Goal: Task Accomplishment & Management: Complete application form

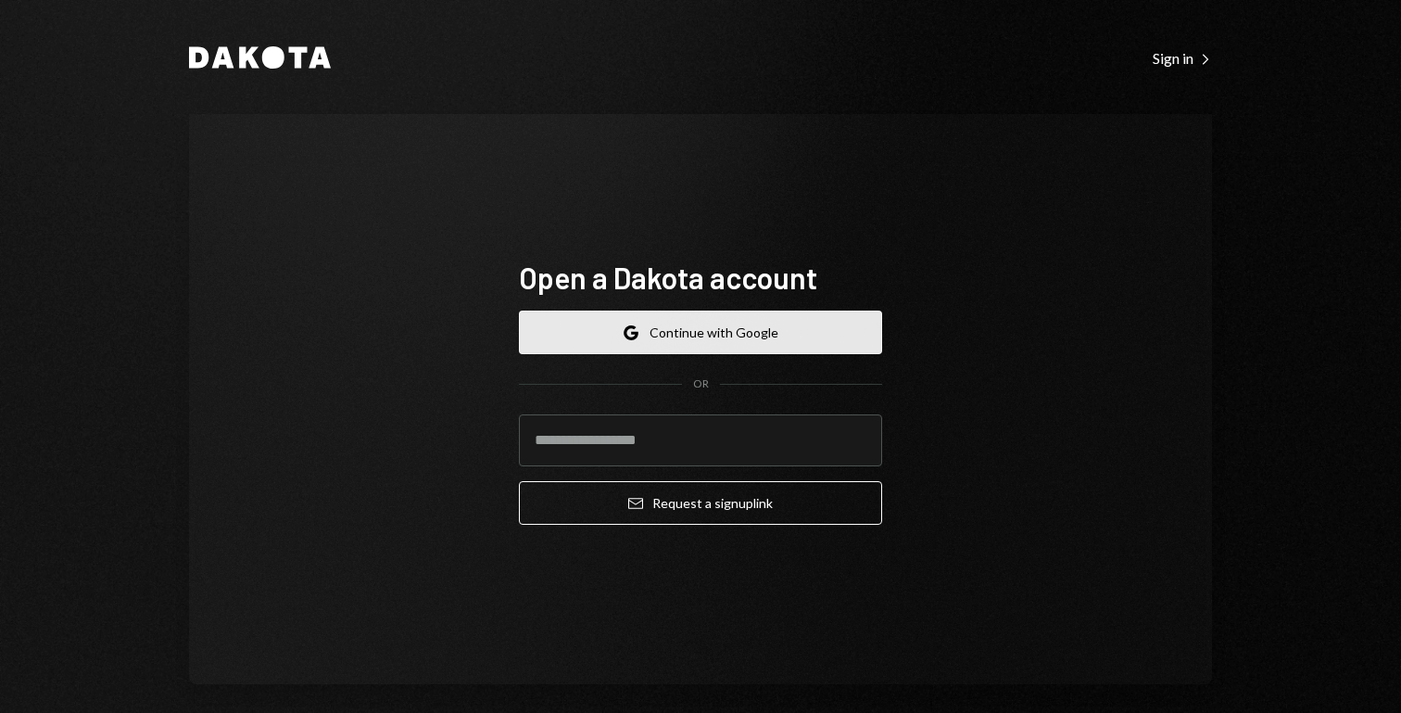
click at [753, 340] on button "Google Continue with Google" at bounding box center [700, 332] width 363 height 44
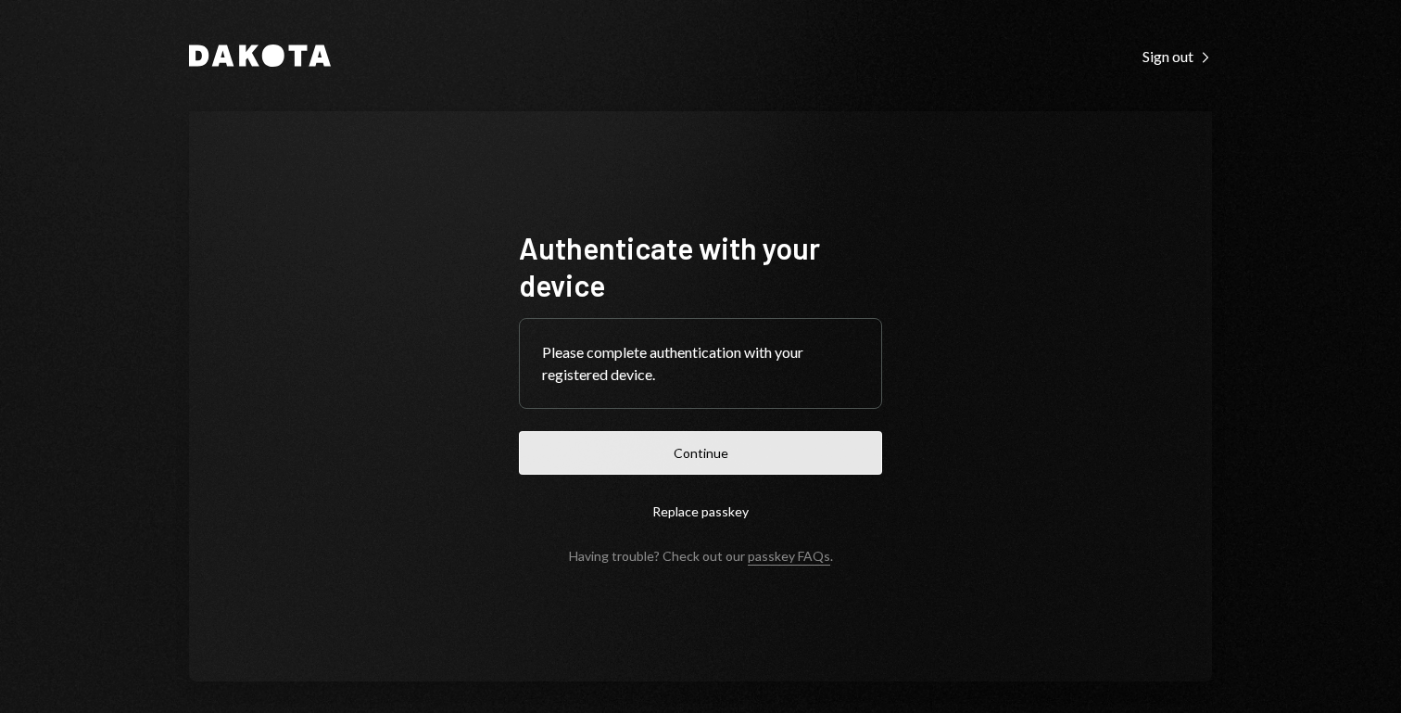
click at [710, 459] on button "Continue" at bounding box center [700, 453] width 363 height 44
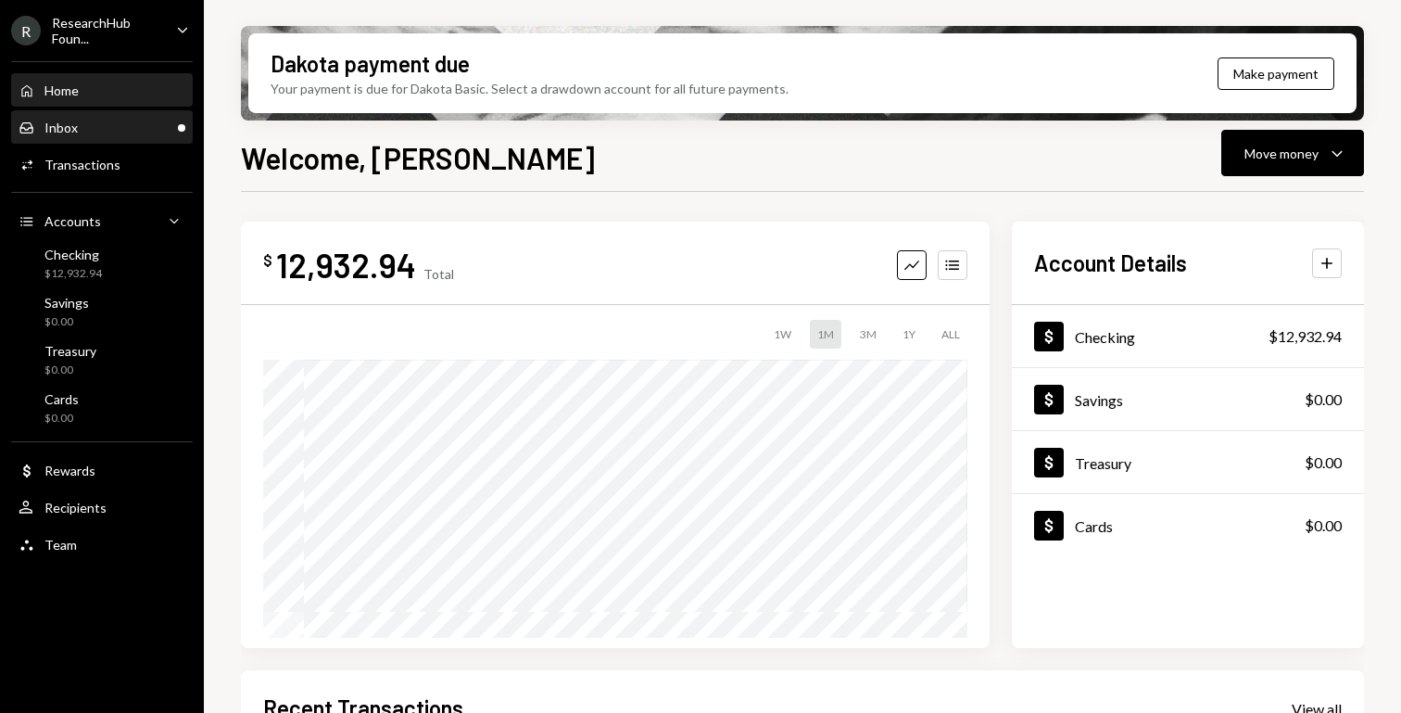
click at [107, 128] on div "Inbox Inbox" at bounding box center [102, 128] width 167 height 17
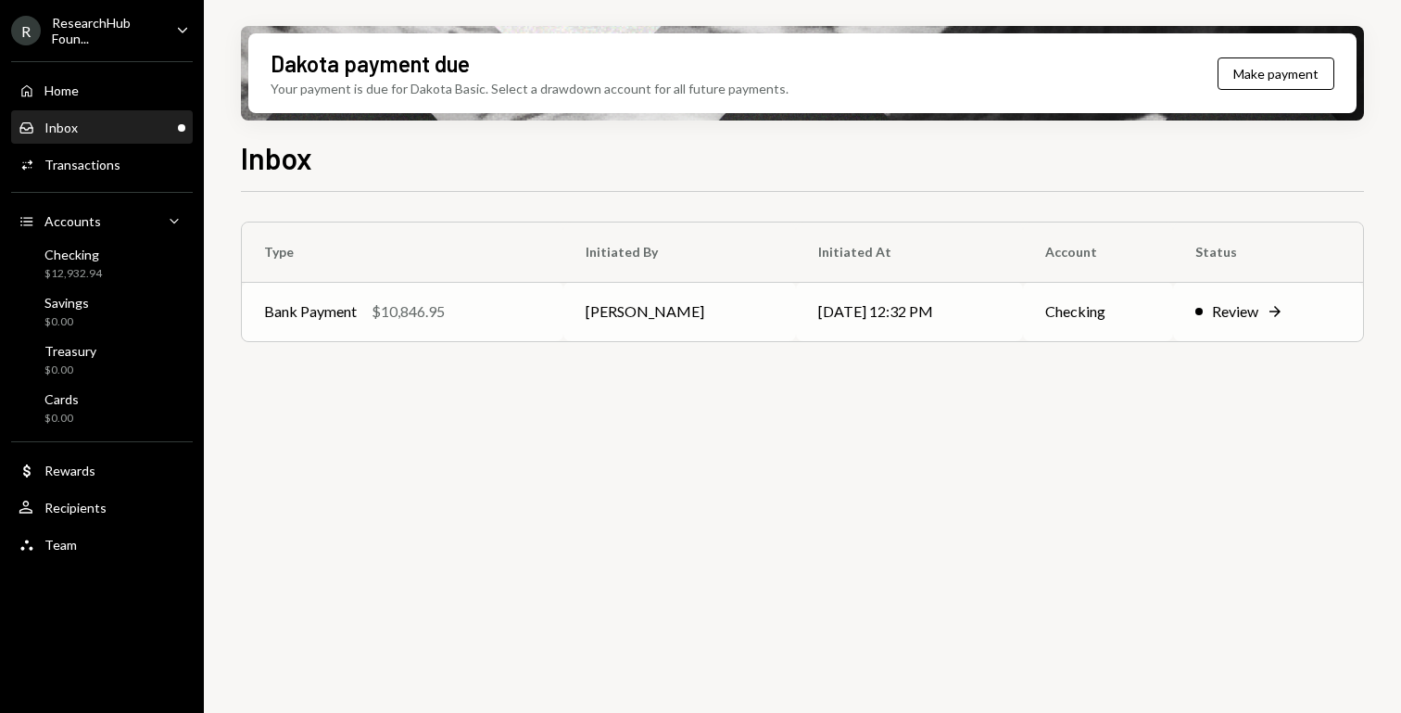
click at [1241, 306] on div "Review" at bounding box center [1235, 311] width 46 height 22
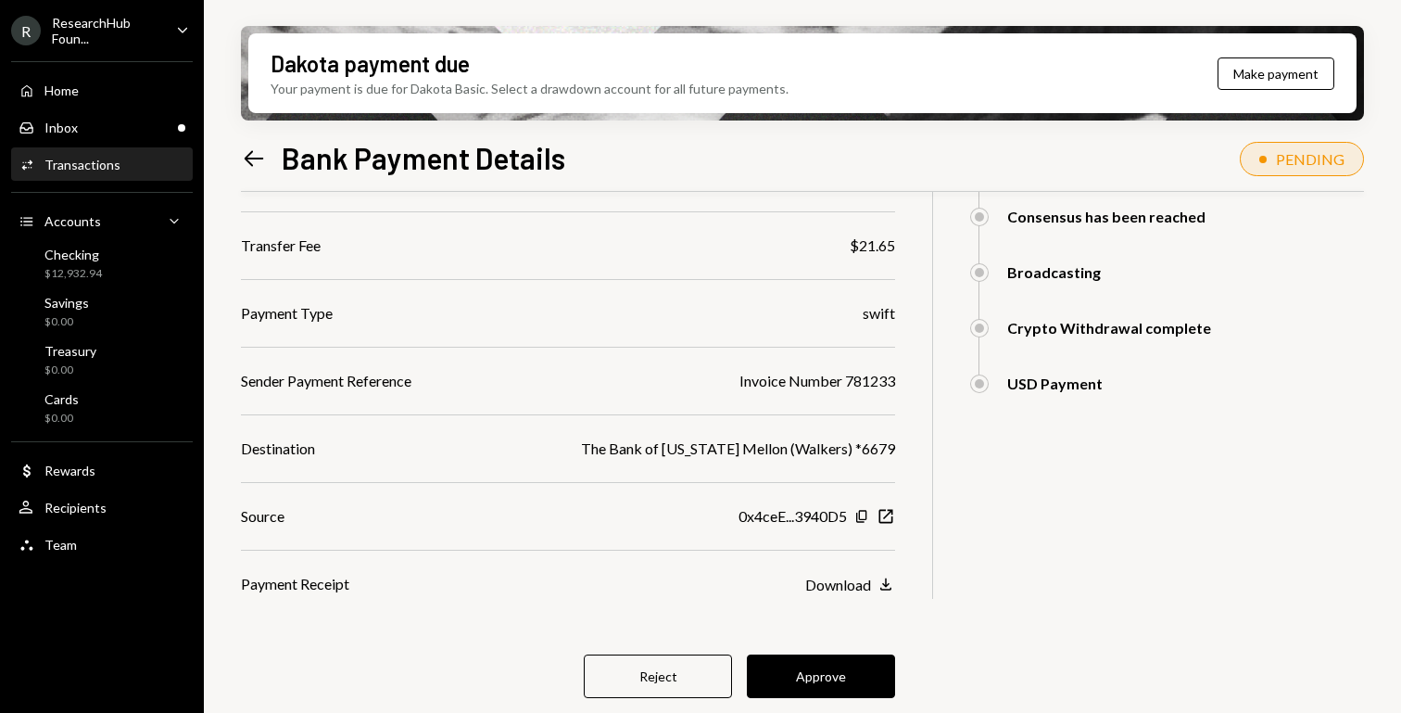
scroll to position [307, 0]
click at [811, 673] on button "Approve" at bounding box center [821, 675] width 148 height 44
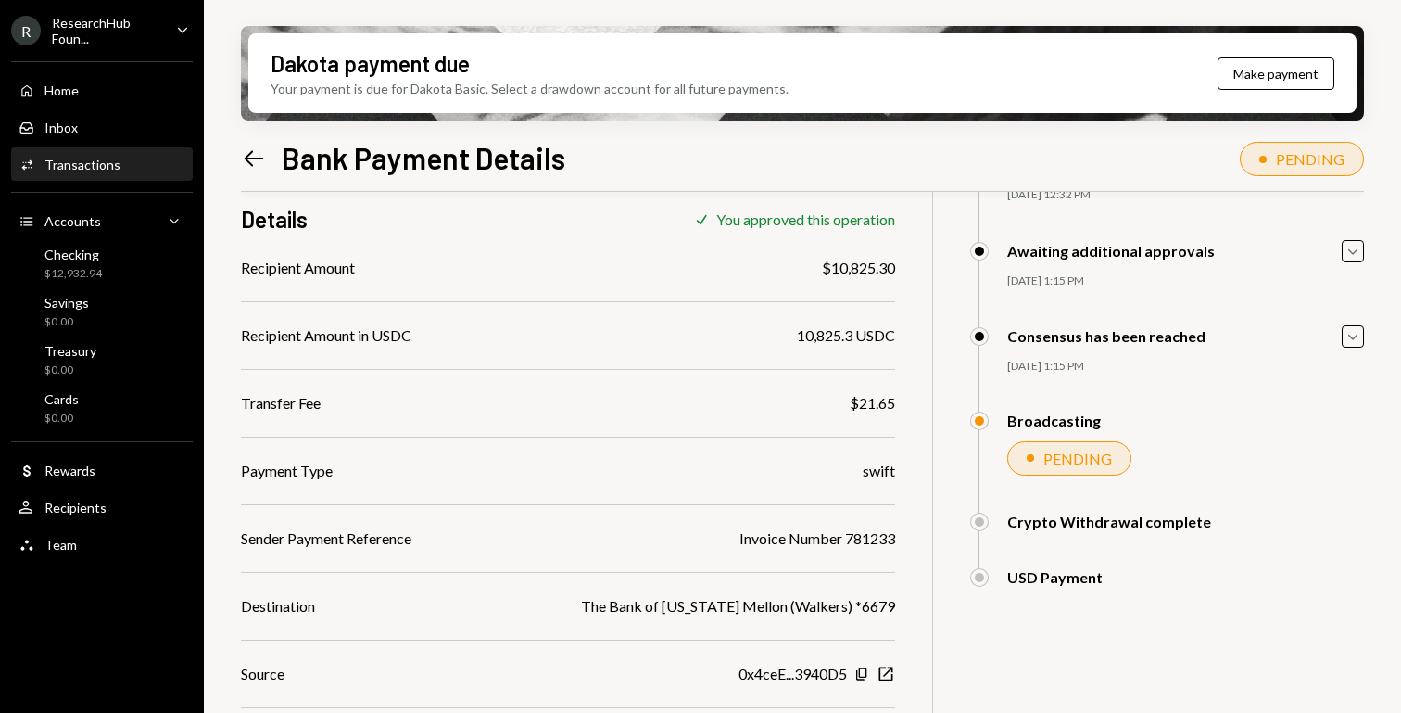
scroll to position [212, 0]
